Goal: Transaction & Acquisition: Purchase product/service

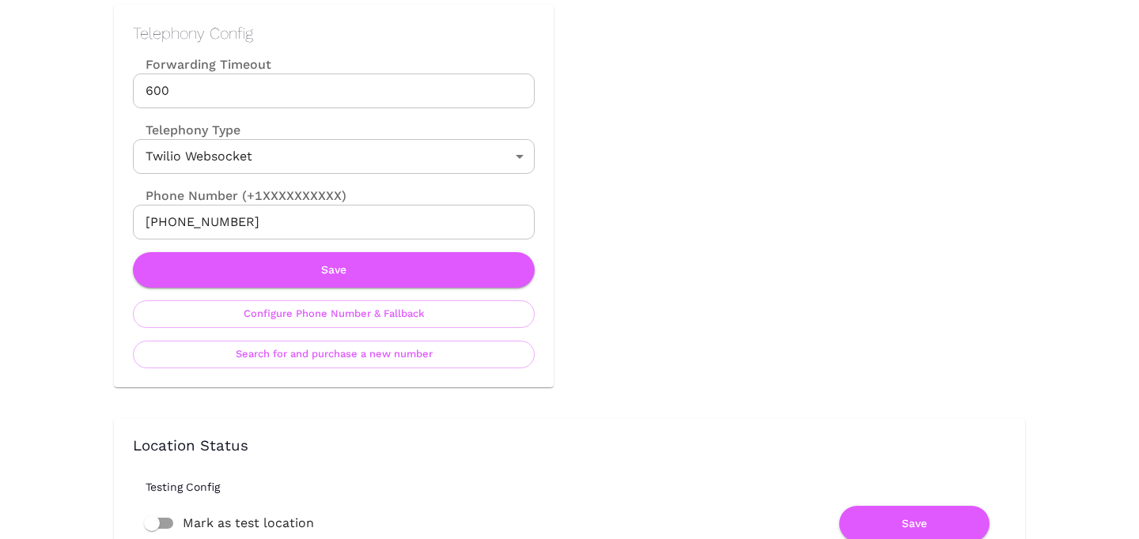
scroll to position [751, 0]
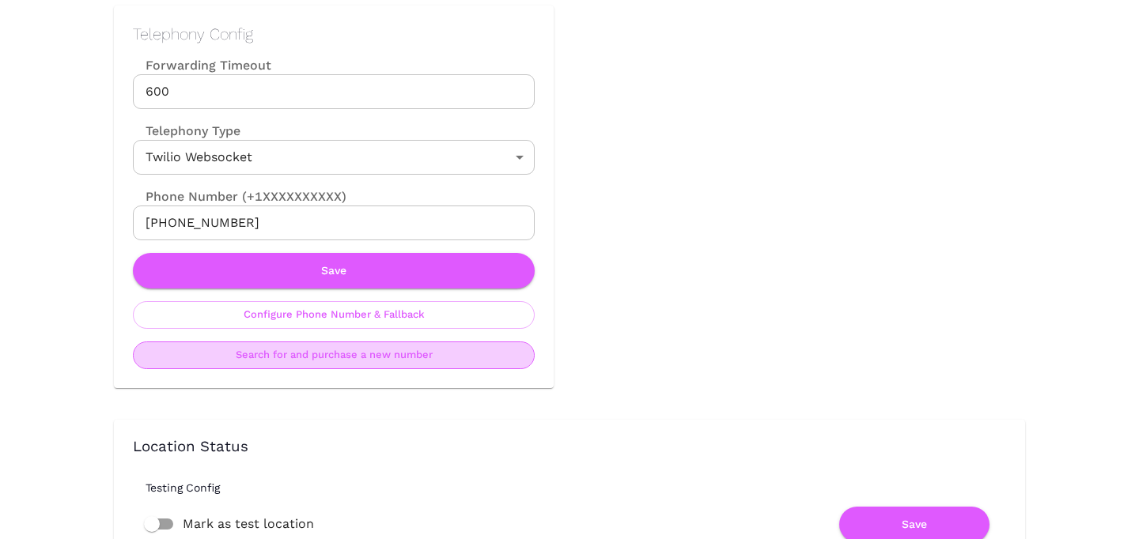
click at [361, 358] on button "Search for and purchase a new number" at bounding box center [334, 356] width 402 height 28
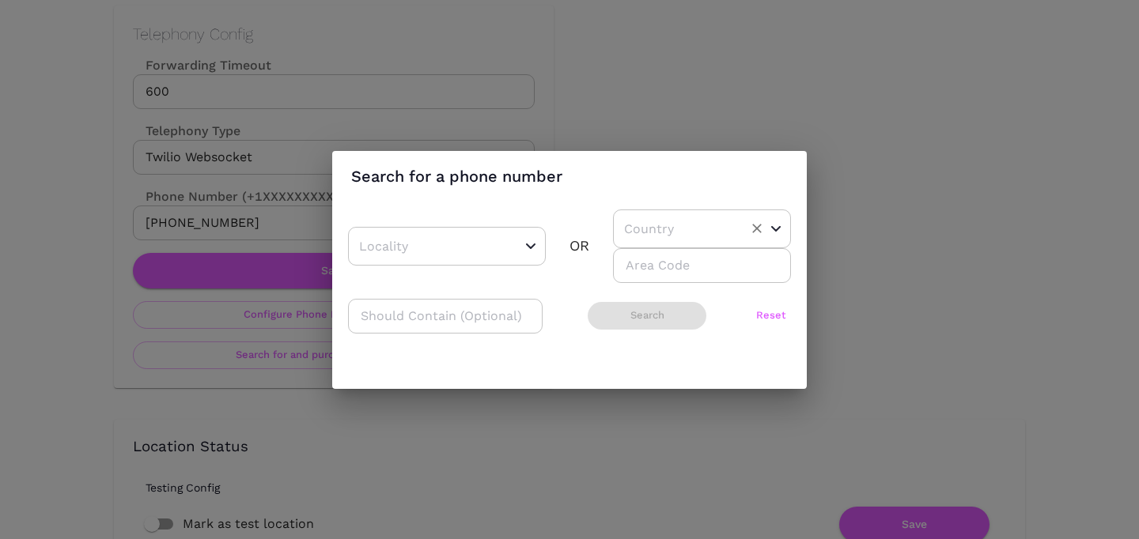
click at [660, 238] on input "text" at bounding box center [677, 229] width 115 height 25
drag, startPoint x: 649, startPoint y: 289, endPoint x: 653, endPoint y: 278, distance: 11.8
click at [653, 278] on ul "US CA AU" at bounding box center [696, 297] width 166 height 98
click at [653, 278] on li "US" at bounding box center [696, 269] width 166 height 28
type input "US"
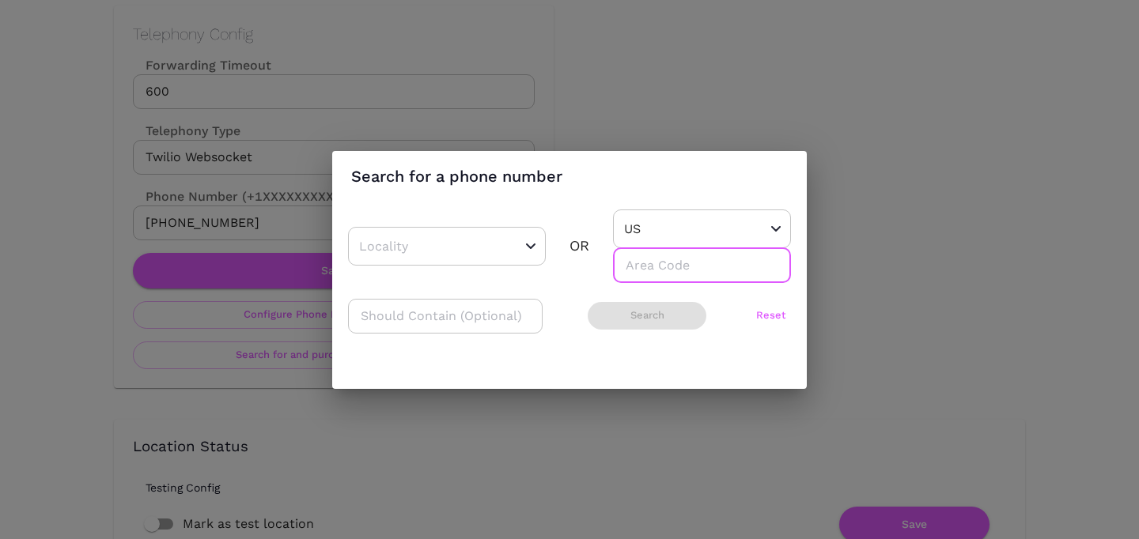
click at [653, 278] on input "number" at bounding box center [702, 265] width 178 height 35
type input "415"
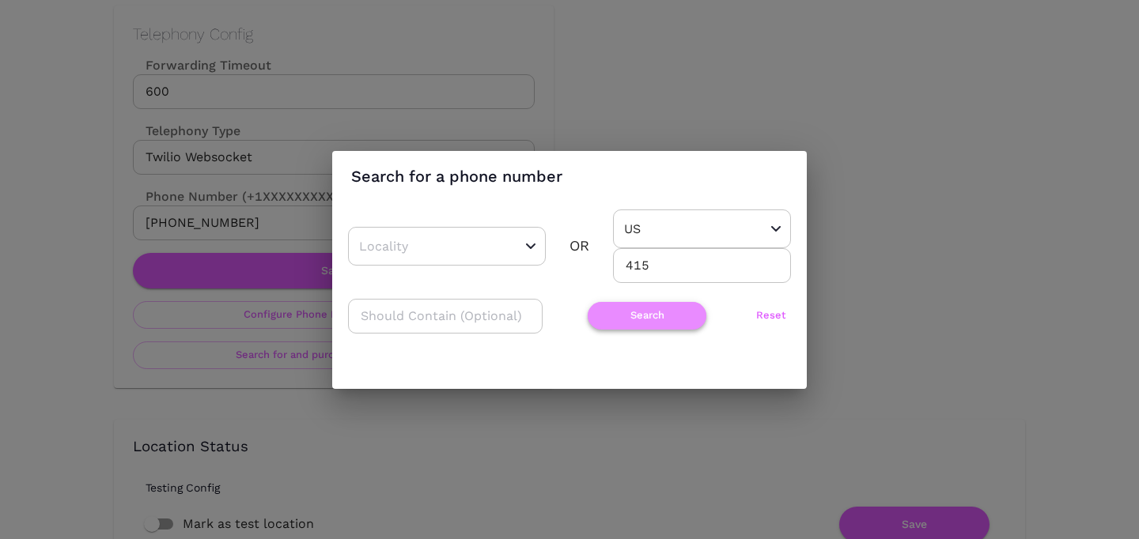
click at [604, 305] on button "Search" at bounding box center [647, 316] width 119 height 28
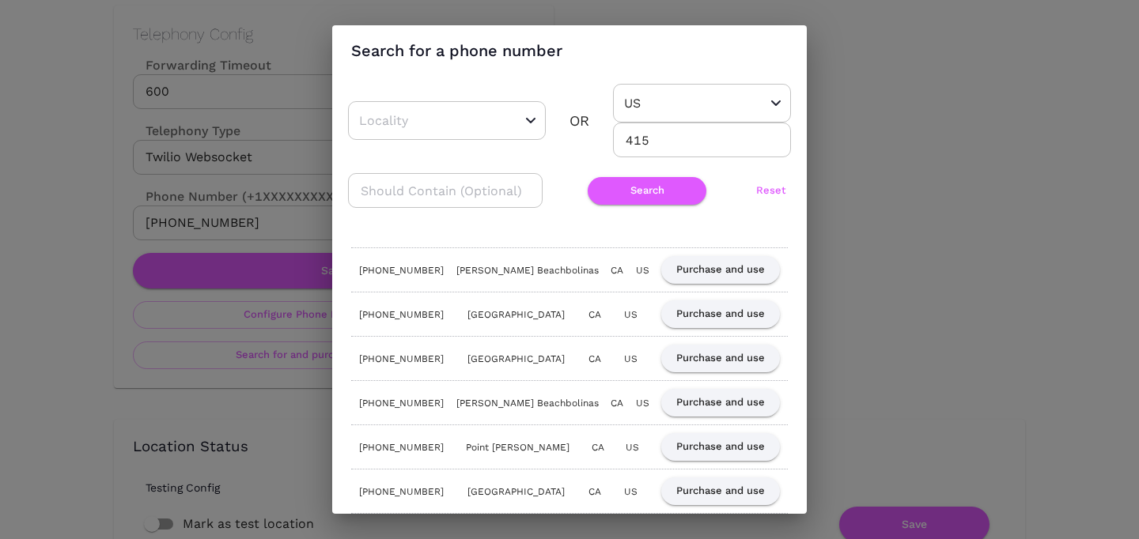
scroll to position [57, 0]
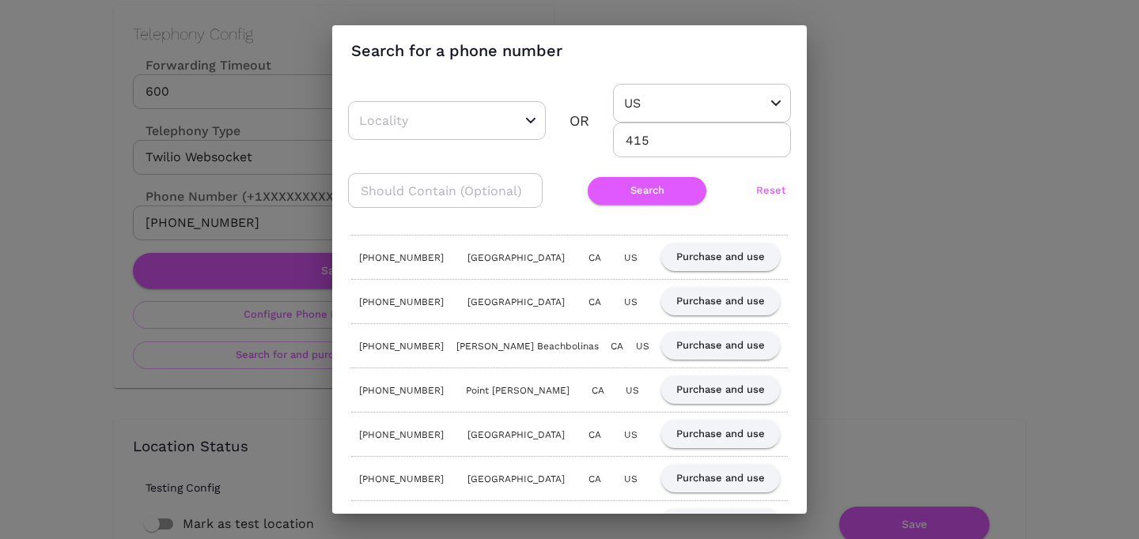
click at [956, 153] on div "Search for a phone number ​ OR US ​ 415 ​ ​ Search Reset (415) 943-[GEOGRAPHIC_…" at bounding box center [569, 269] width 1139 height 539
